Goal: Information Seeking & Learning: Compare options

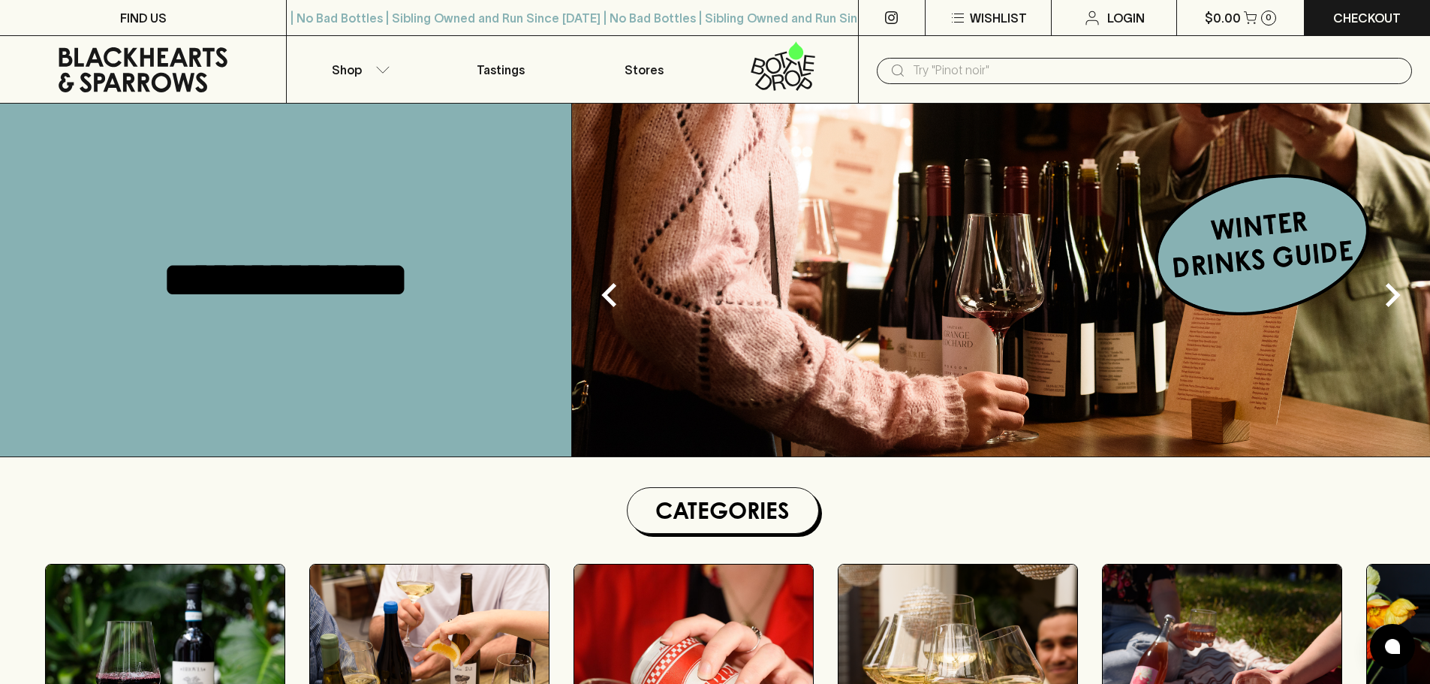
drag, startPoint x: 0, startPoint y: 0, endPoint x: 1083, endPoint y: 81, distance: 1086.2
click at [1089, 73] on input "text" at bounding box center [1156, 71] width 487 height 24
paste input "Ondesa Sauvignon Blanc 2024"
type input "Ondesa Sauvignon Blanc 2024"
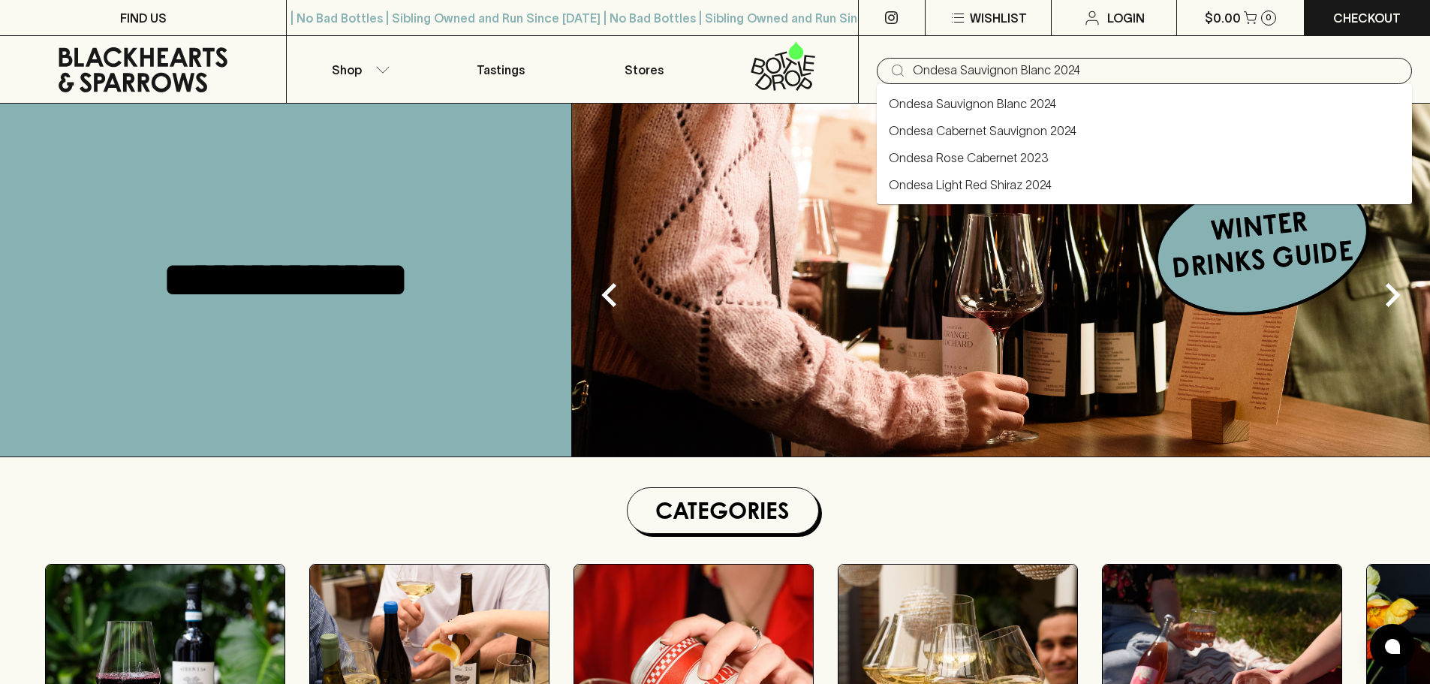
click at [1045, 106] on link "Ondesa Sauvignon Blanc 2024" at bounding box center [972, 104] width 167 height 18
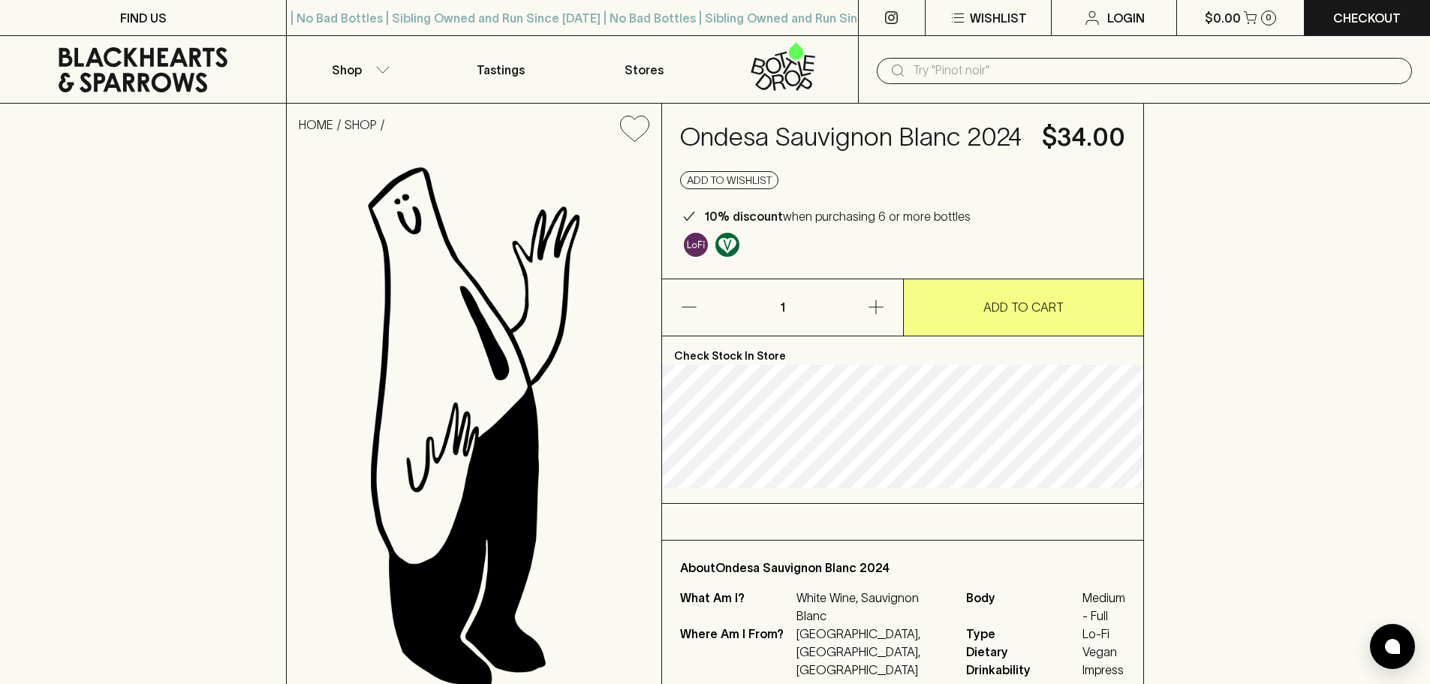
click at [149, 73] on icon at bounding box center [142, 69] width 263 height 45
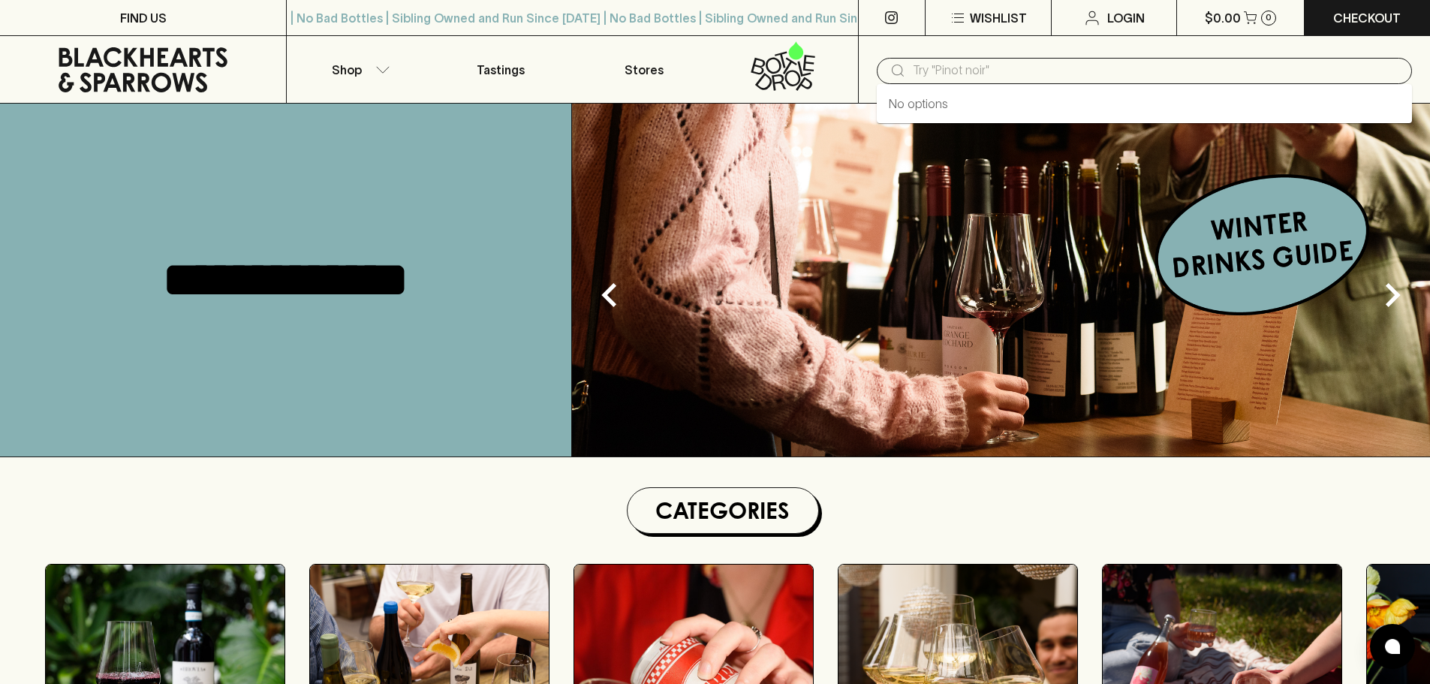
click at [978, 70] on input "text" at bounding box center [1156, 71] width 487 height 24
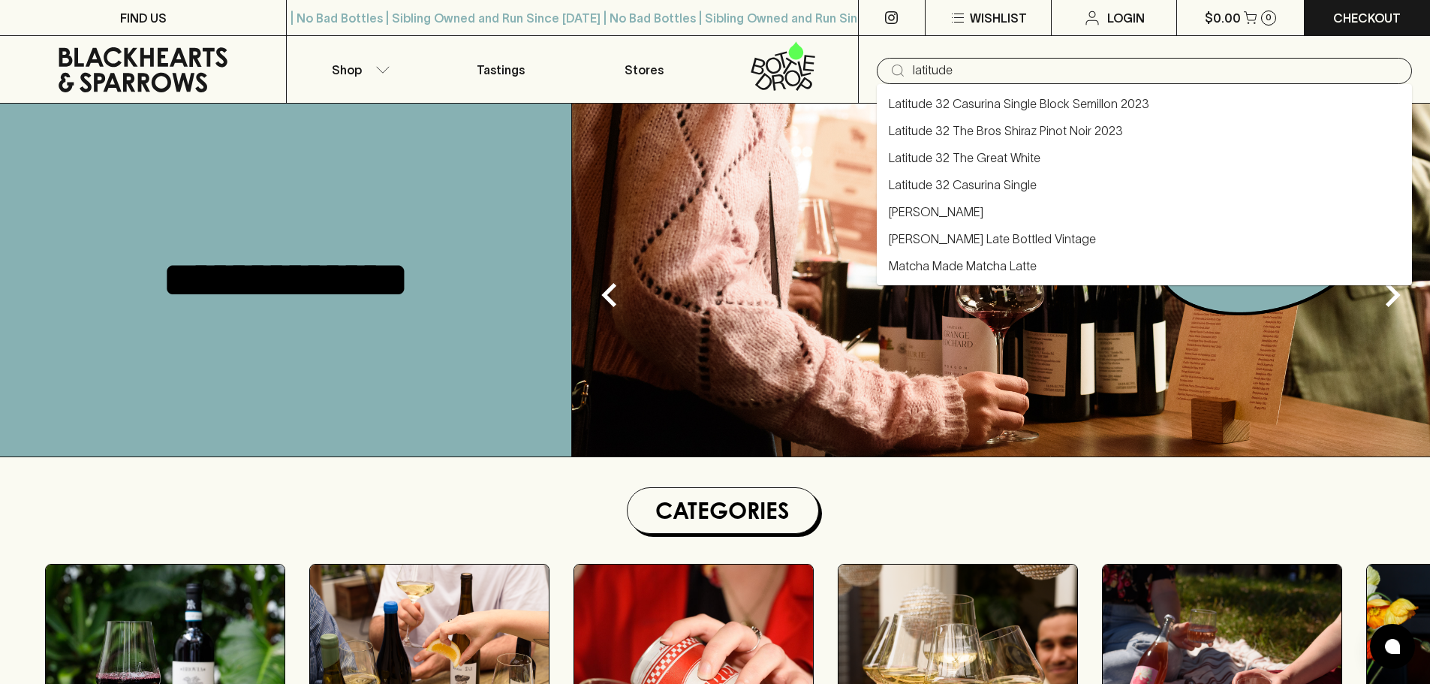
click at [1076, 140] on li "Latitude 32 The Bros Shiraz Pinot Noir 2023" at bounding box center [1144, 130] width 535 height 27
type input "Latitude 32 The Bros Shiraz Pinot Noir 2023"
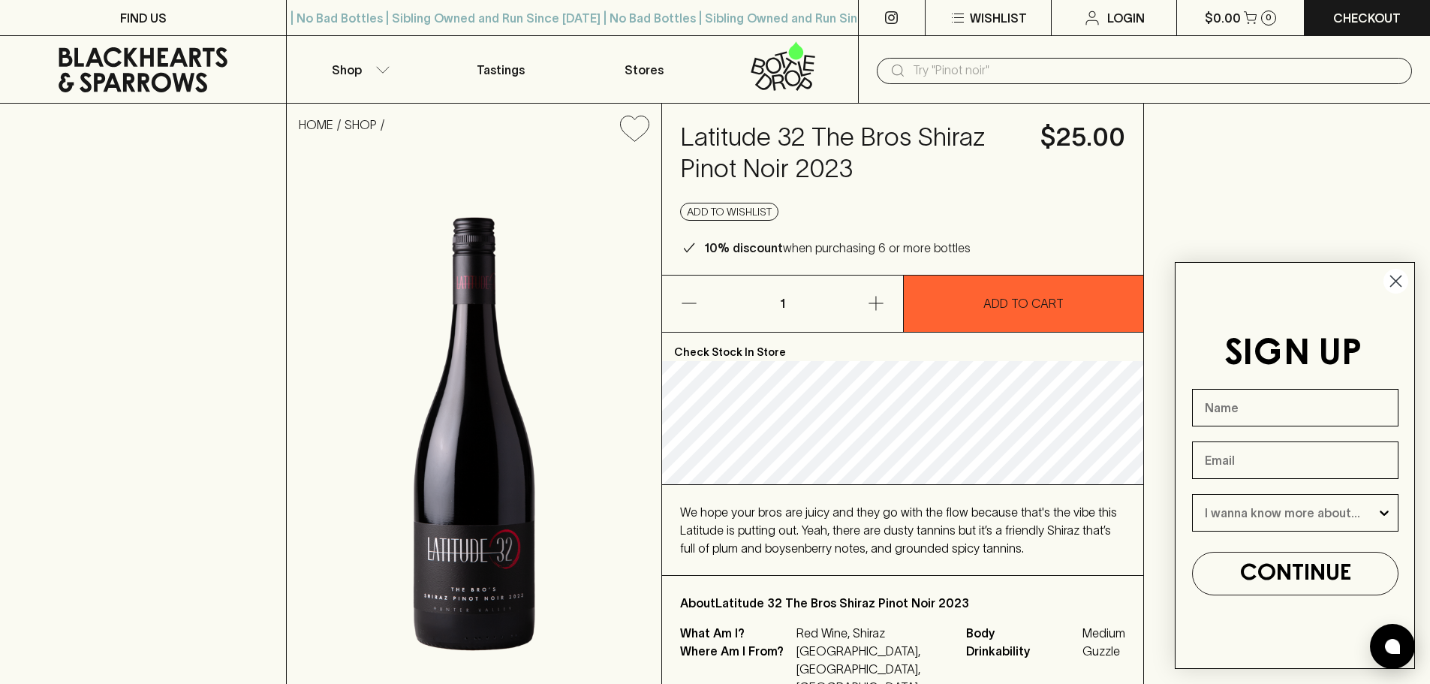
click at [150, 62] on icon at bounding box center [142, 69] width 263 height 45
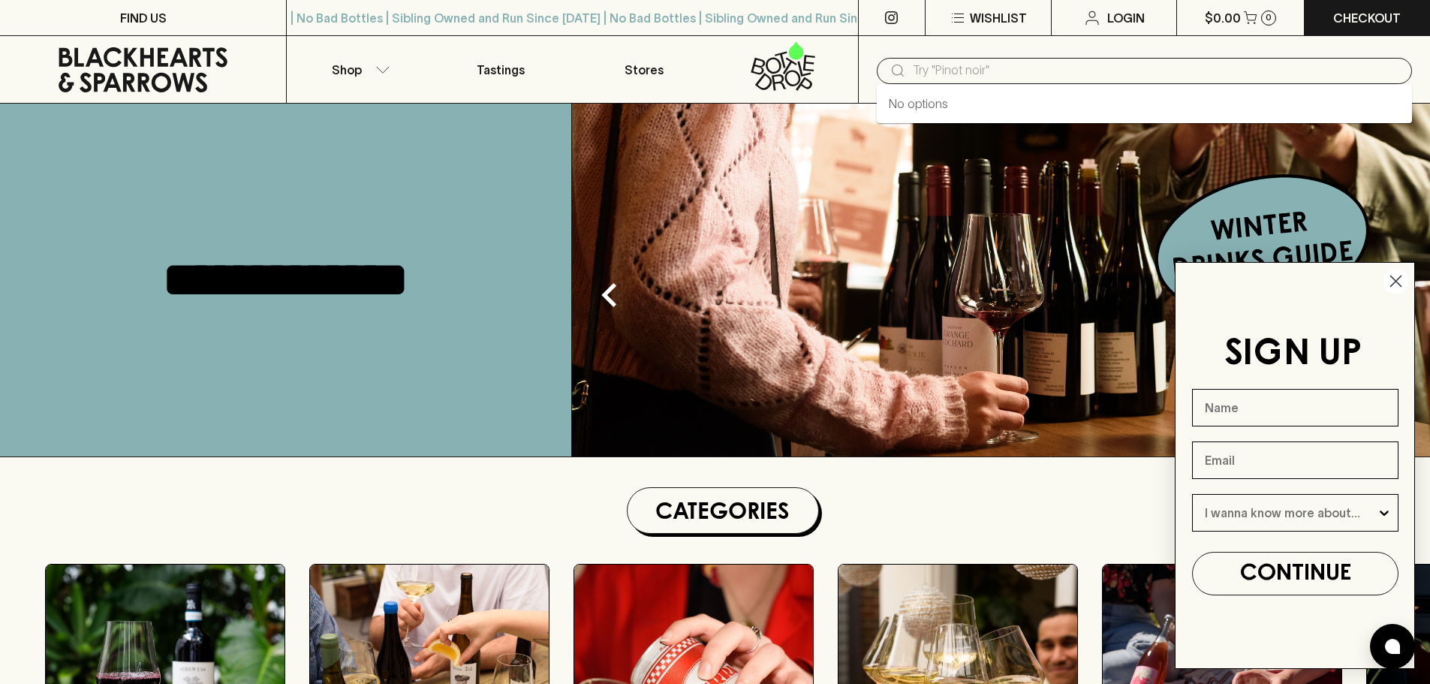
click at [1003, 75] on input "text" at bounding box center [1156, 71] width 487 height 24
paste input "Idiom Pinot Noir 2023"
type input "Idiom Pinot Noir 2023"
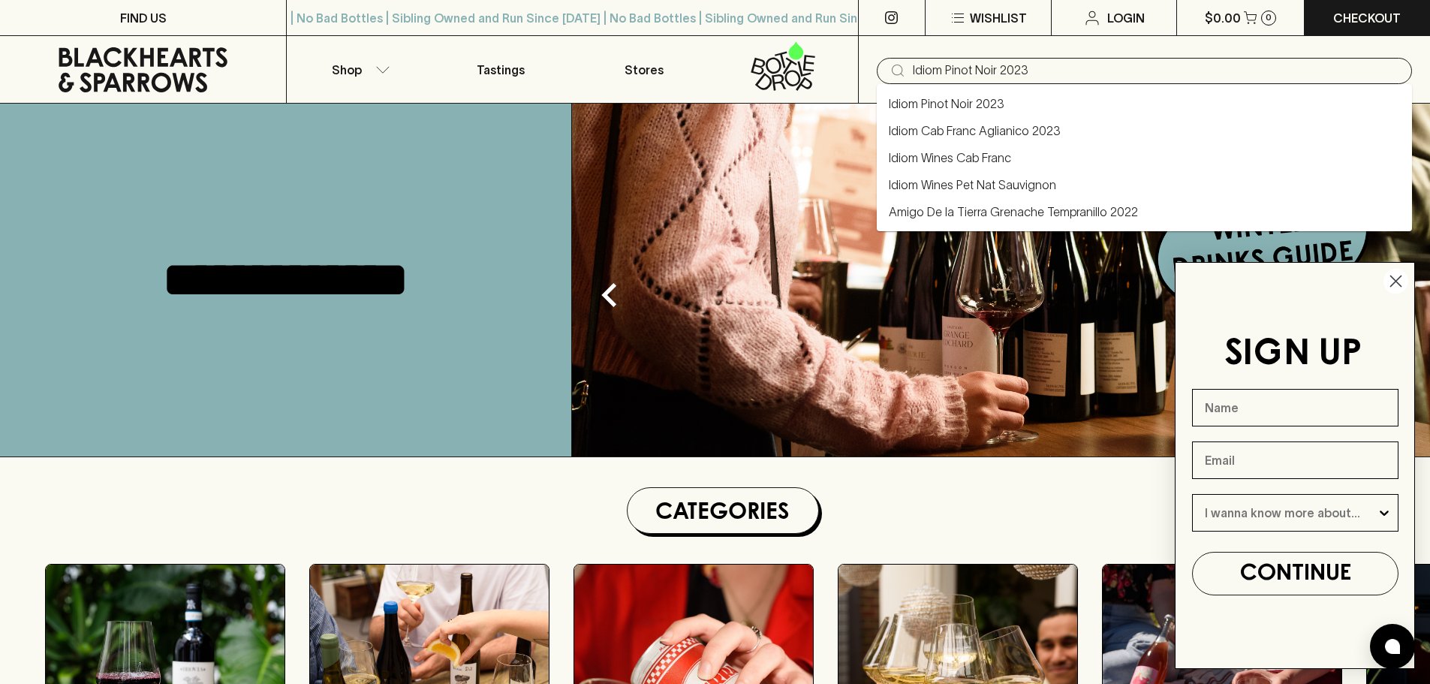
click at [1000, 100] on link "Idiom Pinot Noir 2023" at bounding box center [947, 104] width 116 height 18
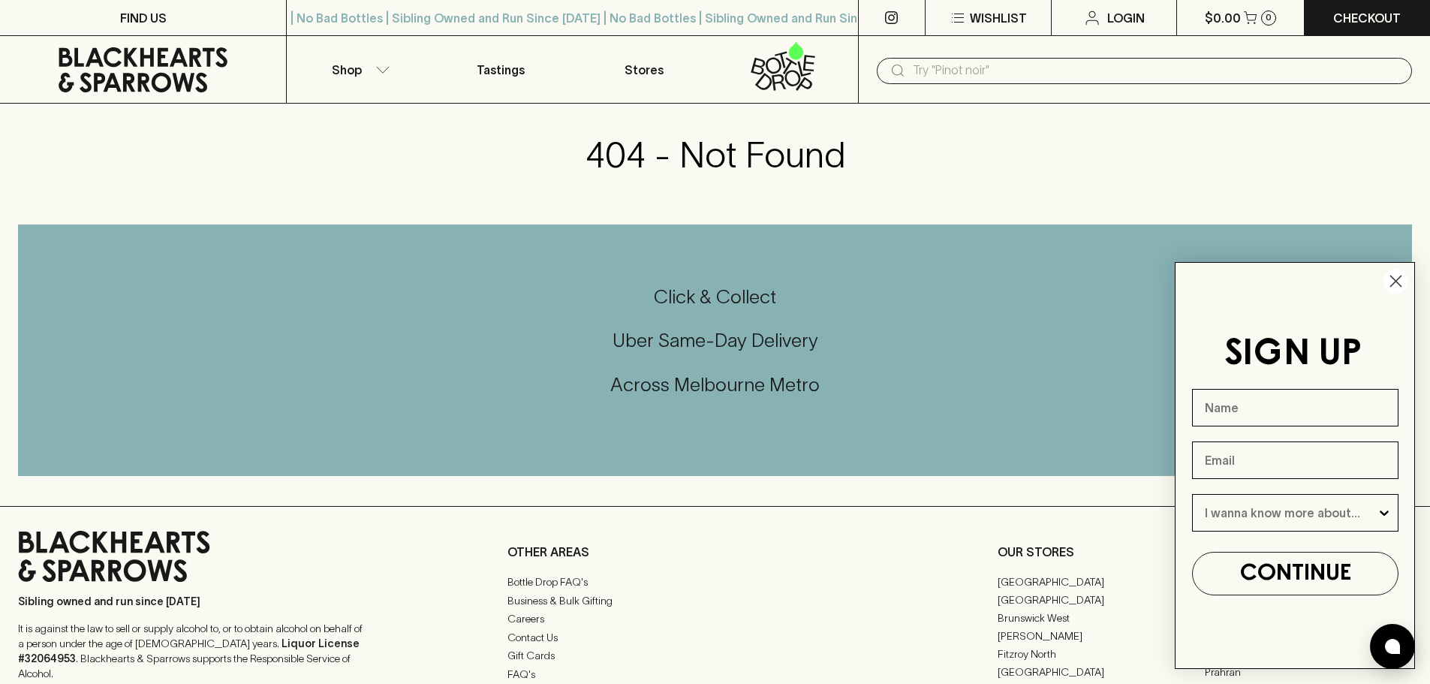
click at [1395, 284] on circle "Close dialog" at bounding box center [1395, 281] width 25 height 25
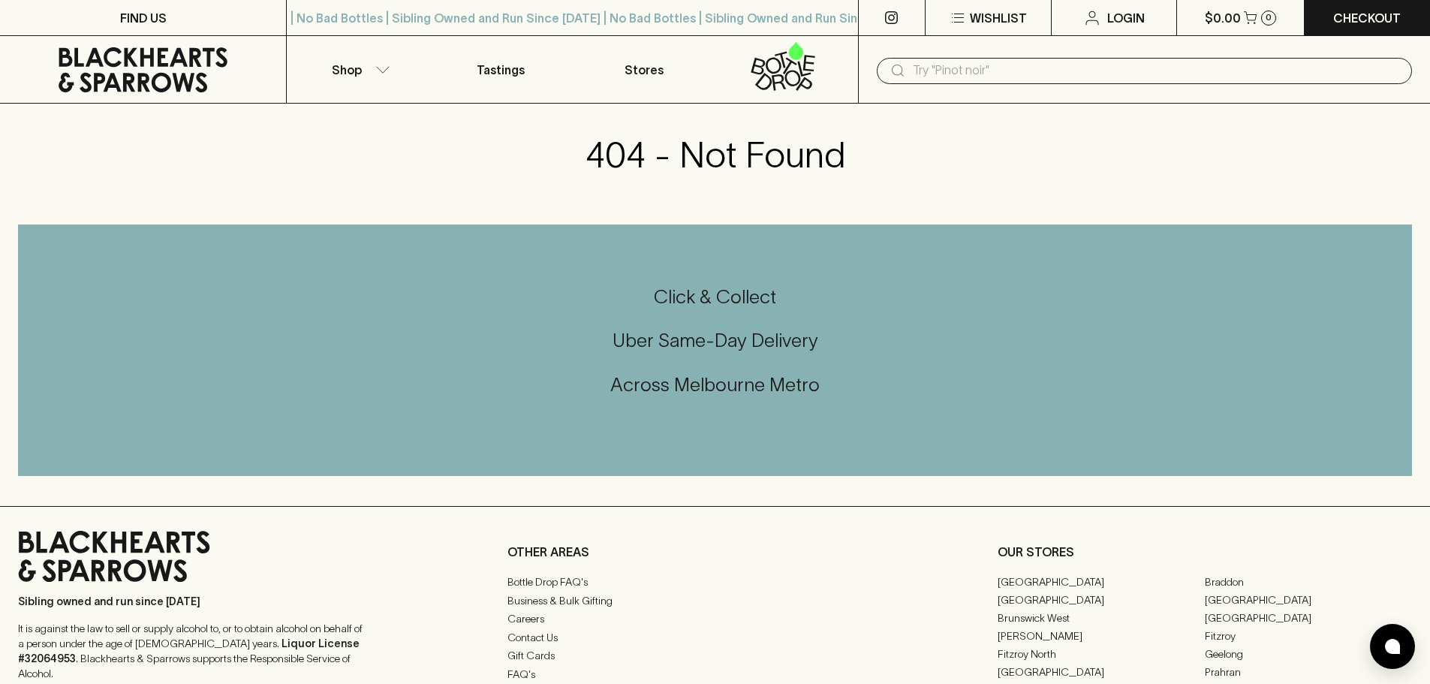
click at [164, 60] on icon at bounding box center [142, 69] width 263 height 45
